Goal: Task Accomplishment & Management: Manage account settings

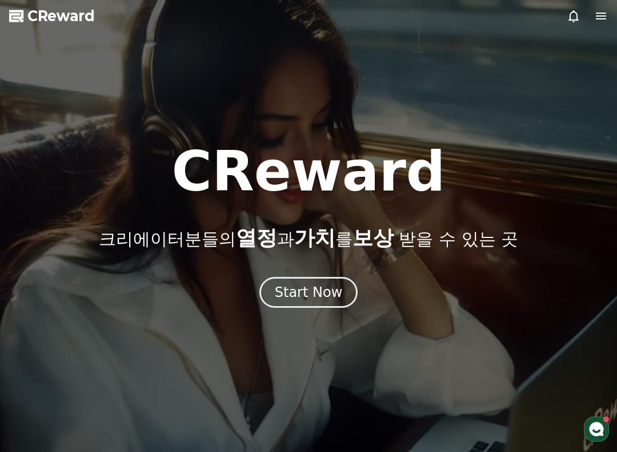
click at [311, 287] on div "Start Now" at bounding box center [309, 292] width 68 height 18
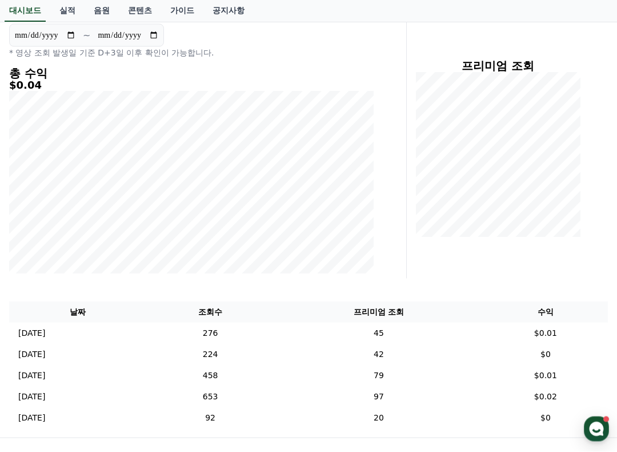
scroll to position [126, 0]
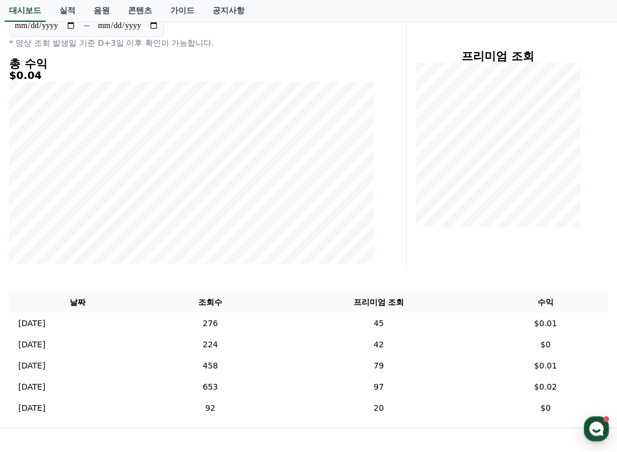
click at [408, 317] on td "45" at bounding box center [378, 323] width 209 height 21
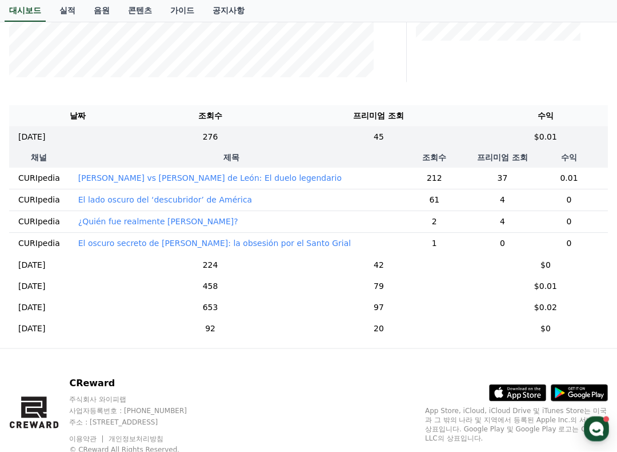
scroll to position [313, 0]
click at [268, 262] on td "224" at bounding box center [210, 264] width 128 height 21
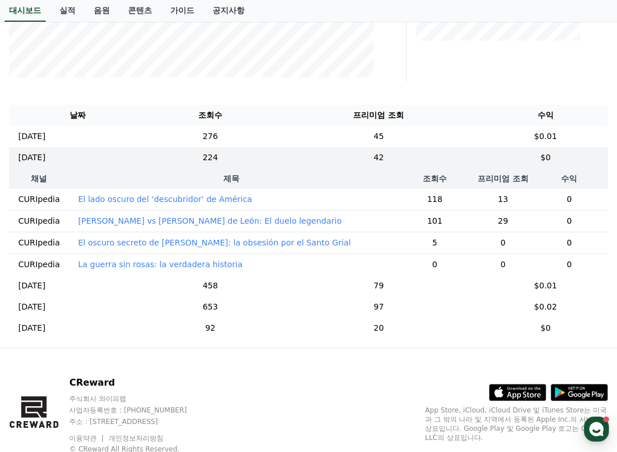
click at [267, 264] on td "La guerra sin rosas: la verdadera historia" at bounding box center [231, 264] width 325 height 22
click at [404, 284] on td "79" at bounding box center [378, 285] width 209 height 21
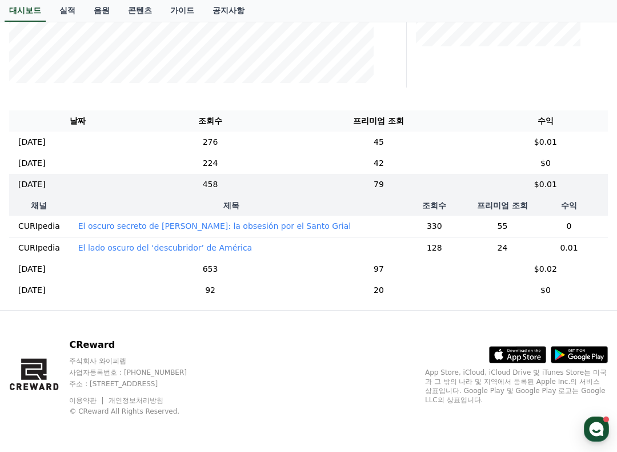
click at [418, 138] on td "45" at bounding box center [378, 141] width 209 height 21
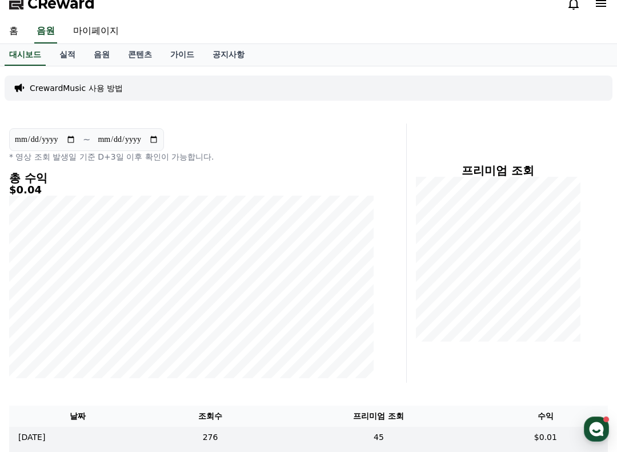
scroll to position [0, 0]
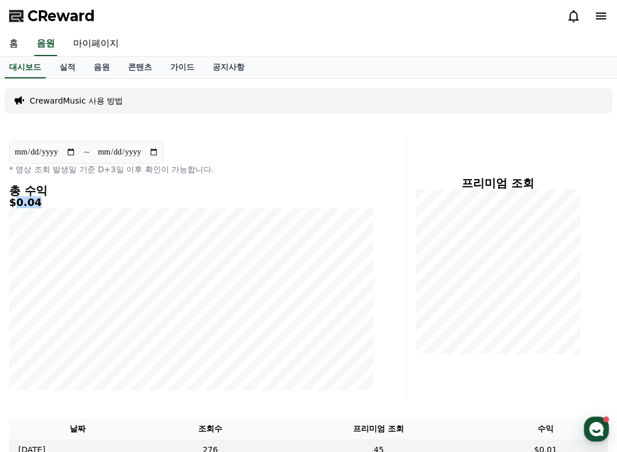
click at [59, 69] on link "실적" at bounding box center [67, 68] width 34 height 22
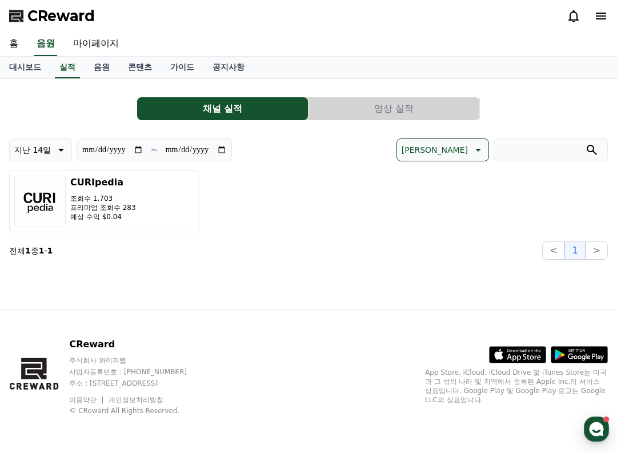
click at [181, 222] on button "CURIpedia 조회수 1,703 프리미엄 조회수 283 예상 수익 $0.04" at bounding box center [104, 201] width 190 height 62
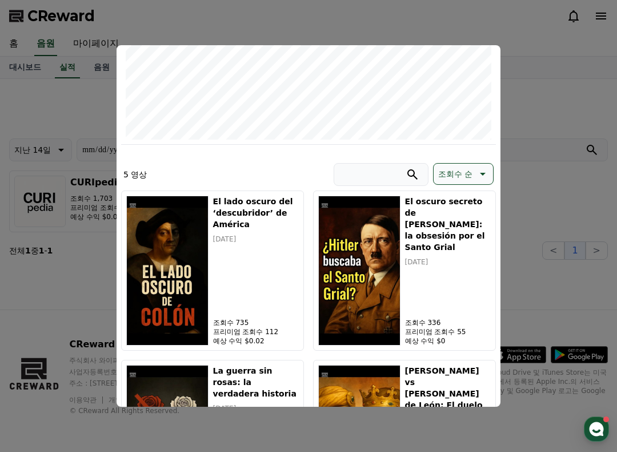
scroll to position [228, 0]
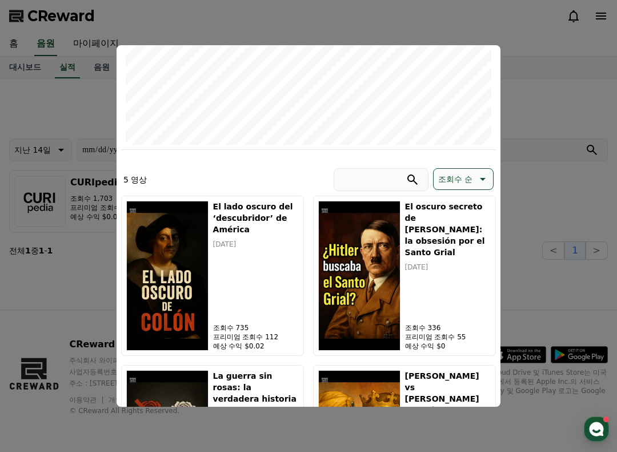
click at [274, 318] on div "El lado oscuro del ‘descubridor’ de América [DATE] 조회수 735 프리미엄 조회수 112 예상 수익 $…" at bounding box center [256, 276] width 86 height 150
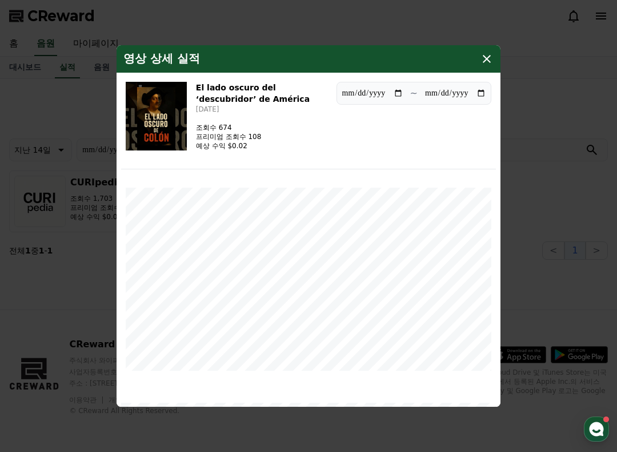
scroll to position [0, 0]
click at [484, 57] on icon "modal" at bounding box center [487, 59] width 14 height 14
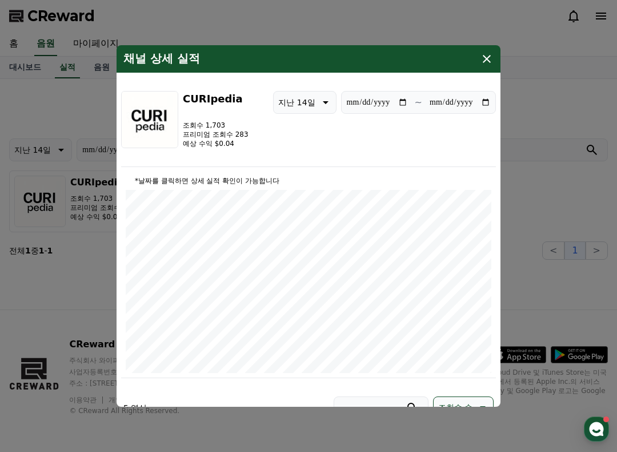
click at [482, 58] on icon "modal" at bounding box center [487, 59] width 14 height 14
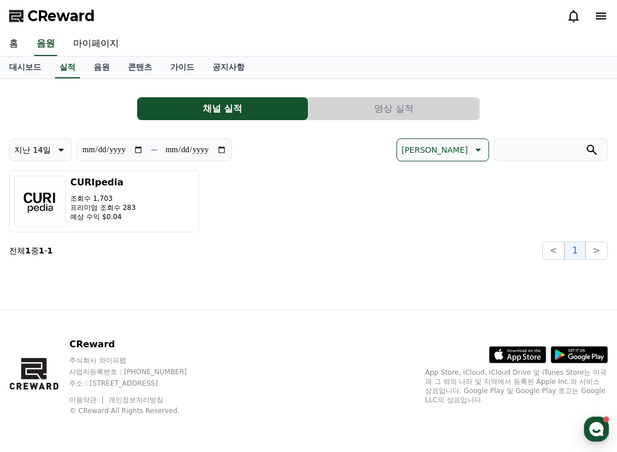
click at [99, 40] on link "마이페이지" at bounding box center [96, 44] width 64 height 24
select select "**********"
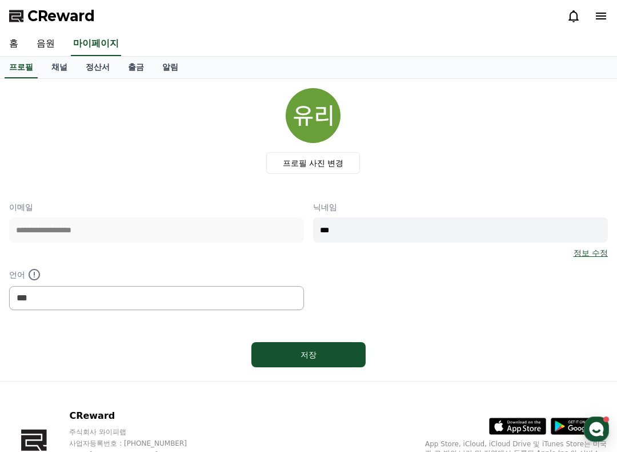
click at [17, 49] on link "홈" at bounding box center [13, 44] width 27 height 24
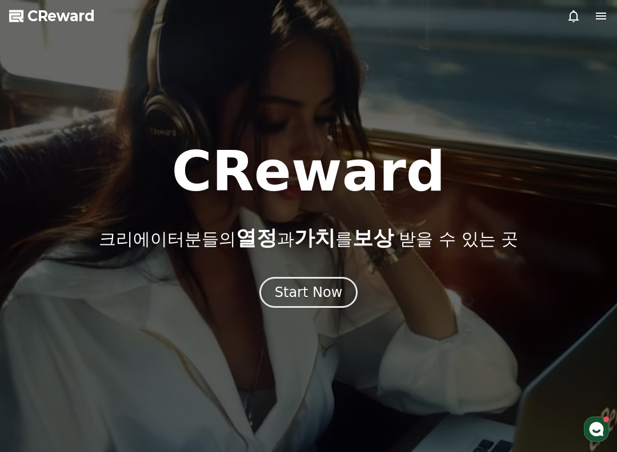
click at [337, 282] on button "Start Now" at bounding box center [309, 292] width 99 height 31
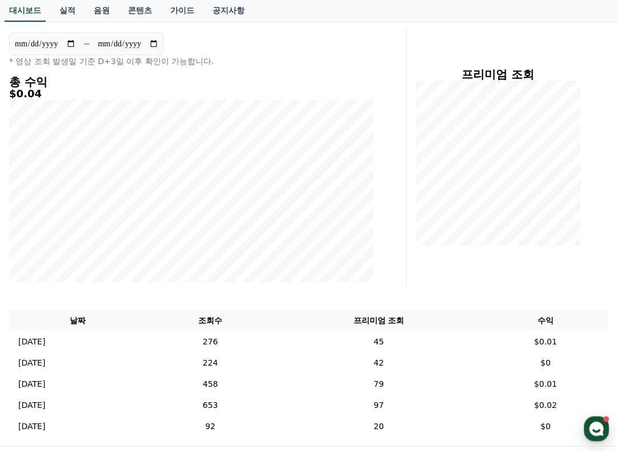
scroll to position [244, 0]
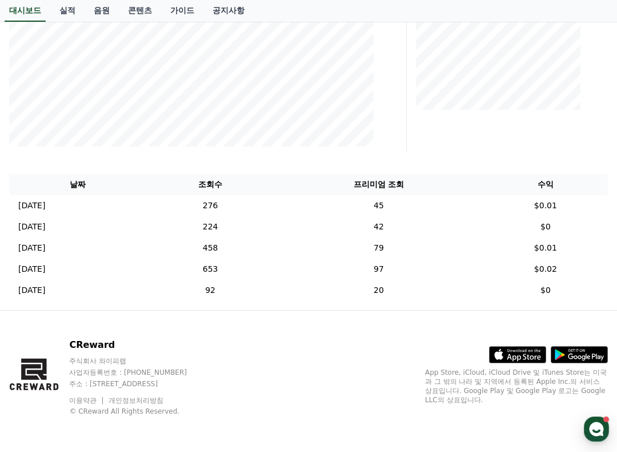
click at [444, 292] on td "20" at bounding box center [378, 290] width 209 height 21
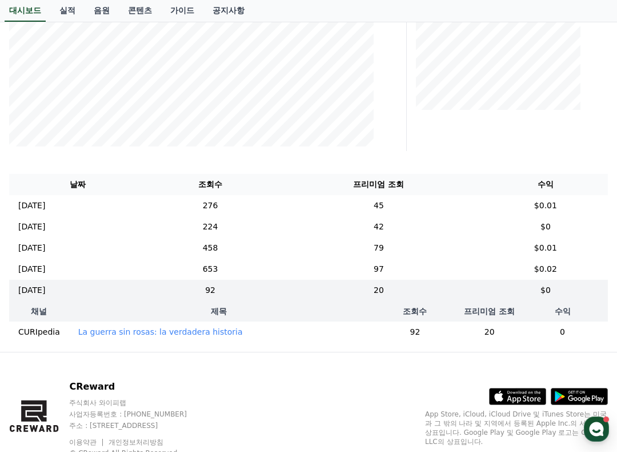
click at [421, 300] on td "20" at bounding box center [378, 290] width 209 height 21
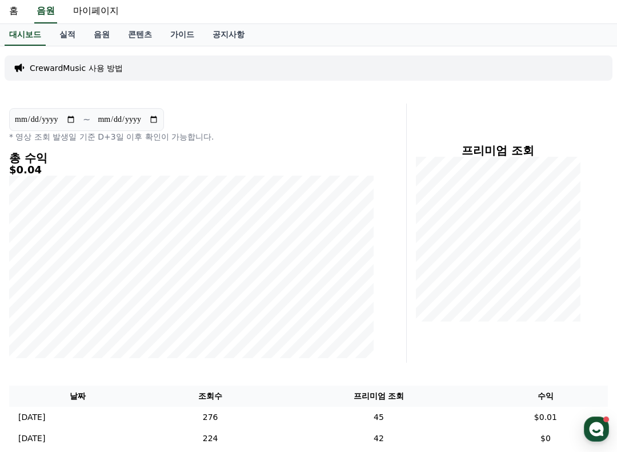
scroll to position [31, 0]
